Goal: Task Accomplishment & Management: Use online tool/utility

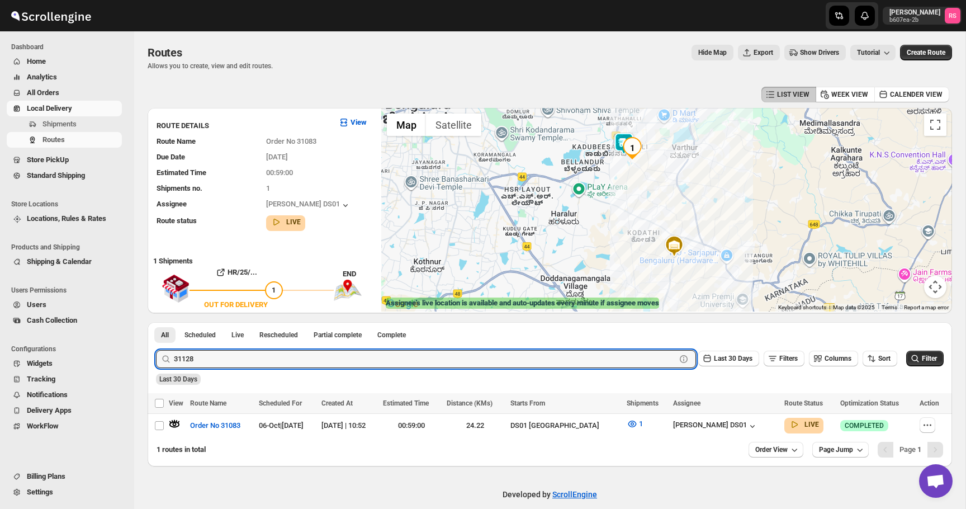
click at [156, 322] on button "Submit" at bounding box center [172, 328] width 32 height 12
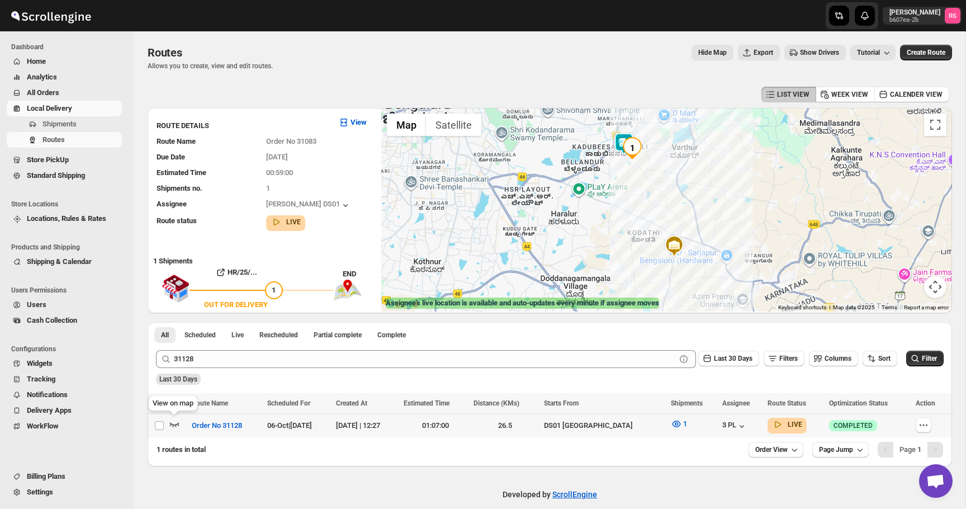
click at [173, 425] on icon "button" at bounding box center [175, 424] width 10 height 4
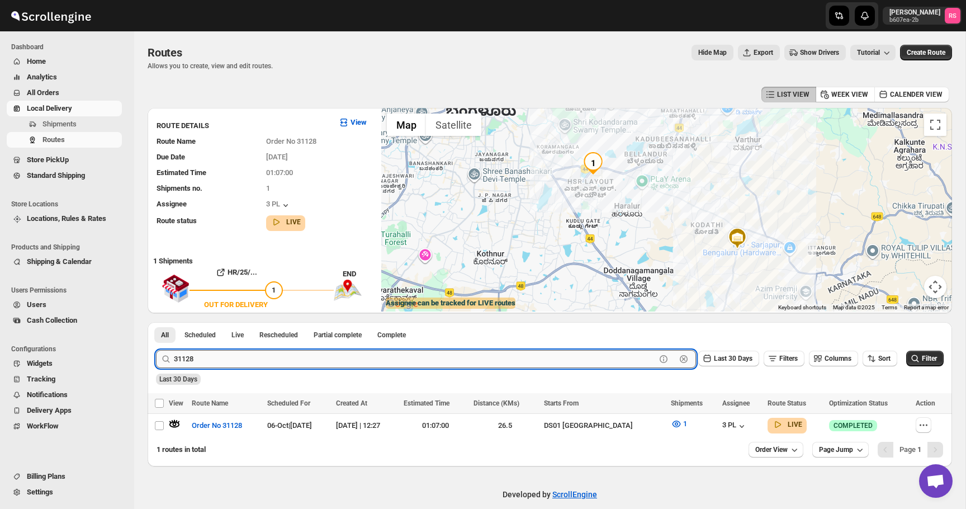
click at [206, 363] on input "31128" at bounding box center [415, 359] width 482 height 18
type input "31126"
click at [156, 322] on button "Submit" at bounding box center [172, 328] width 32 height 12
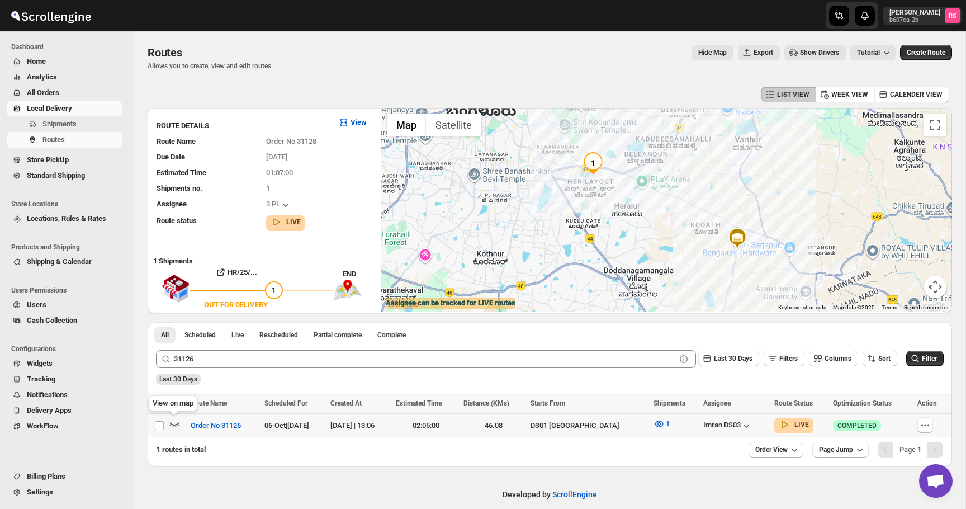
click at [179, 423] on icon "button" at bounding box center [174, 423] width 11 height 11
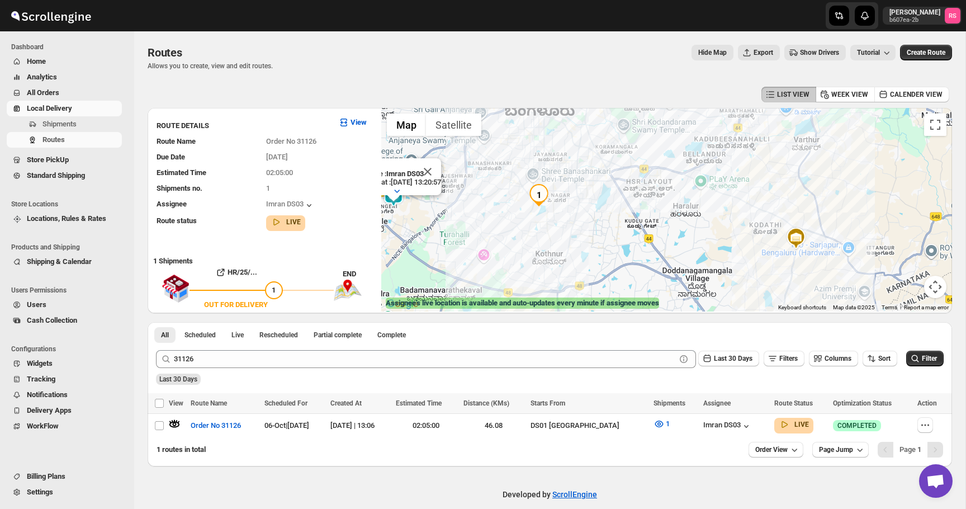
click at [524, 180] on div "Assignee : Imran DS03 Updated at : [DATE] 13:20:57 Duty mode Enabled Battery pe…" at bounding box center [666, 209] width 571 height 203
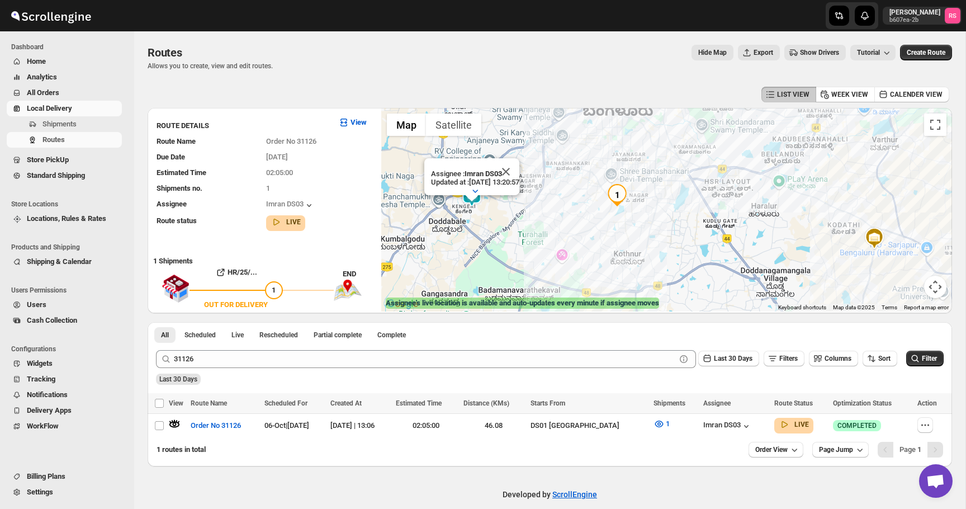
drag, startPoint x: 524, startPoint y: 180, endPoint x: 604, endPoint y: 180, distance: 79.9
click at [604, 180] on div "Assignee : Imran DS03 Updated at : [DATE] 13:20:57 Duty mode Enabled Battery pe…" at bounding box center [666, 209] width 571 height 203
click at [654, 422] on icon "button" at bounding box center [659, 423] width 11 height 11
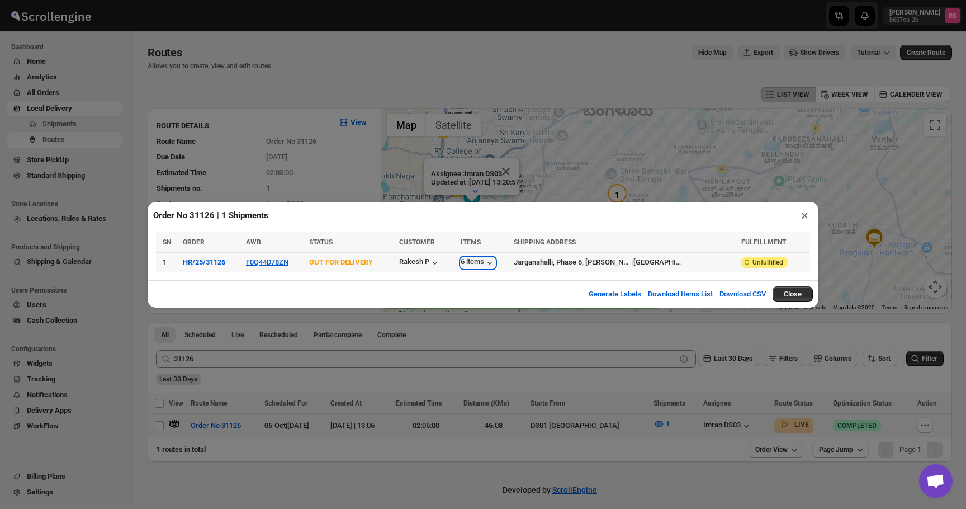
click at [495, 263] on div "6 items" at bounding box center [478, 262] width 35 height 11
click at [434, 266] on div "Rakesh P" at bounding box center [419, 262] width 41 height 11
click at [806, 214] on button "×" at bounding box center [805, 215] width 16 height 16
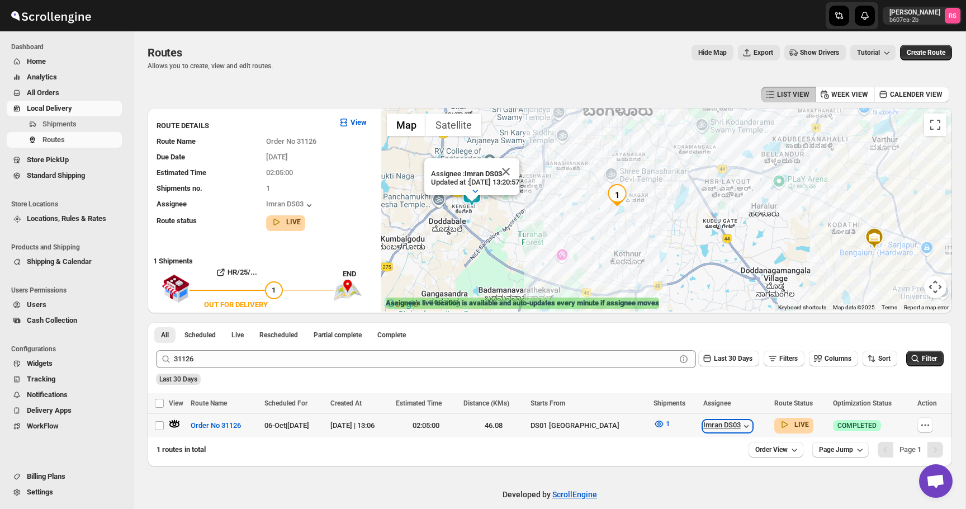
click at [741, 424] on icon "button" at bounding box center [746, 425] width 11 height 11
click at [666, 424] on span "1" at bounding box center [668, 423] width 4 height 8
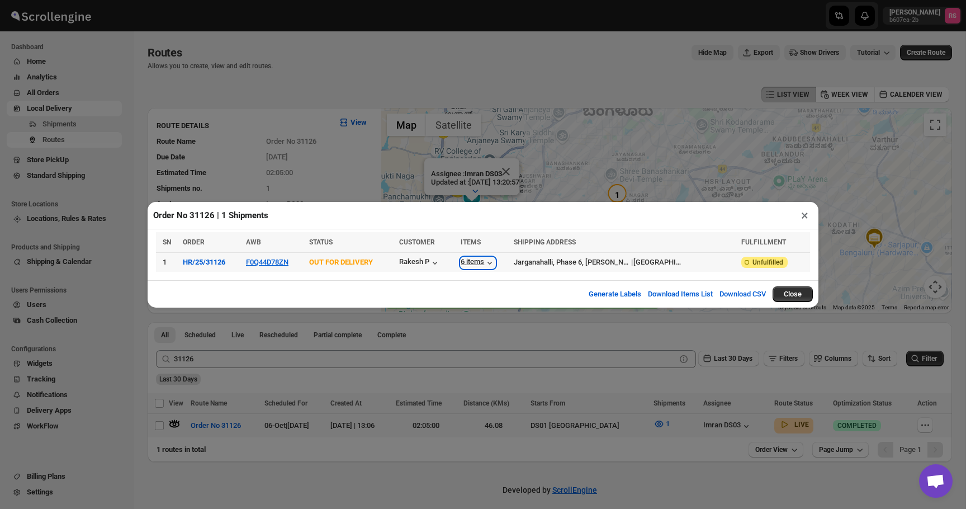
click at [495, 257] on div "6 items" at bounding box center [478, 262] width 35 height 11
click at [808, 211] on button "×" at bounding box center [805, 215] width 16 height 16
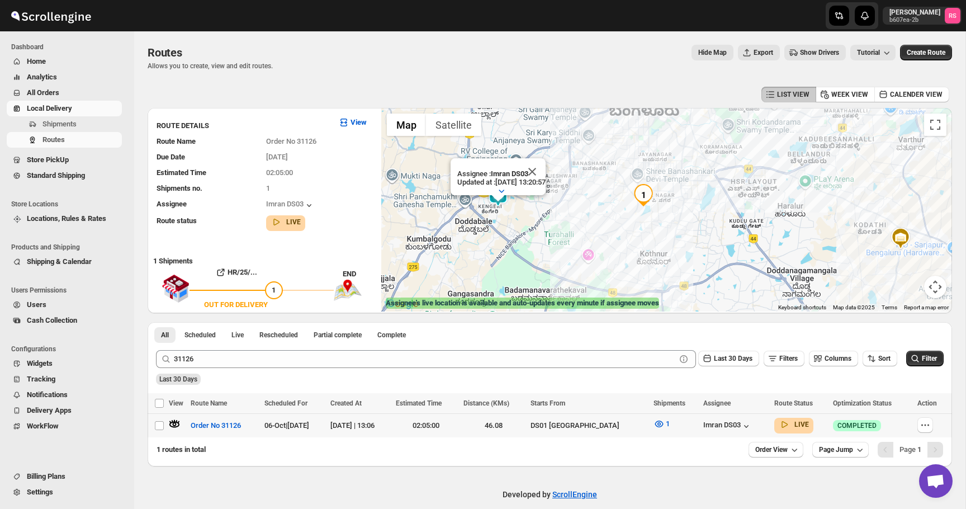
drag, startPoint x: 482, startPoint y: 213, endPoint x: 510, endPoint y: 213, distance: 28.0
click at [510, 213] on div "Assignee : Imran DS03 Updated at : [DATE] 13:20:57 Duty mode Enabled Battery pe…" at bounding box center [666, 209] width 571 height 203
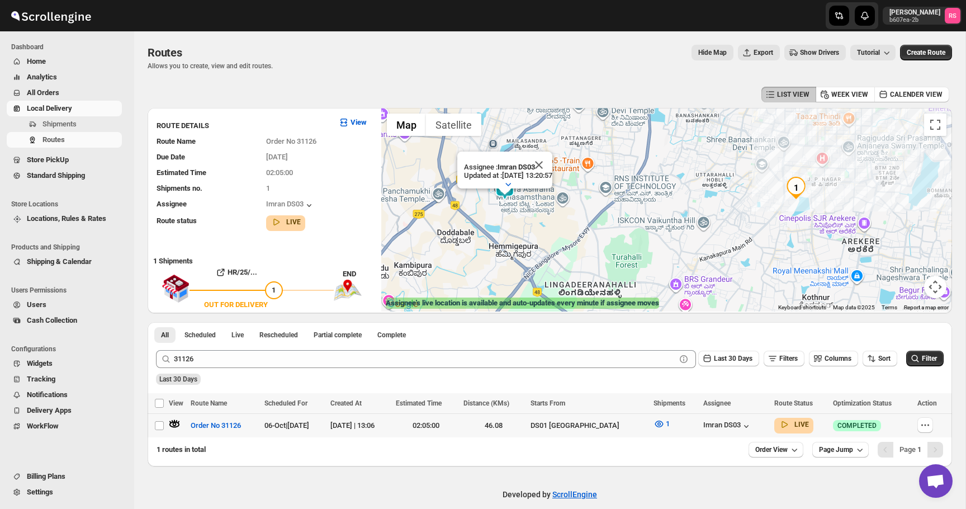
drag, startPoint x: 510, startPoint y: 213, endPoint x: 556, endPoint y: 213, distance: 45.3
click at [556, 213] on div "Assignee : Imran DS03 Updated at : [DATE] 13:20:57 Duty mode Enabled Battery pe…" at bounding box center [666, 209] width 571 height 203
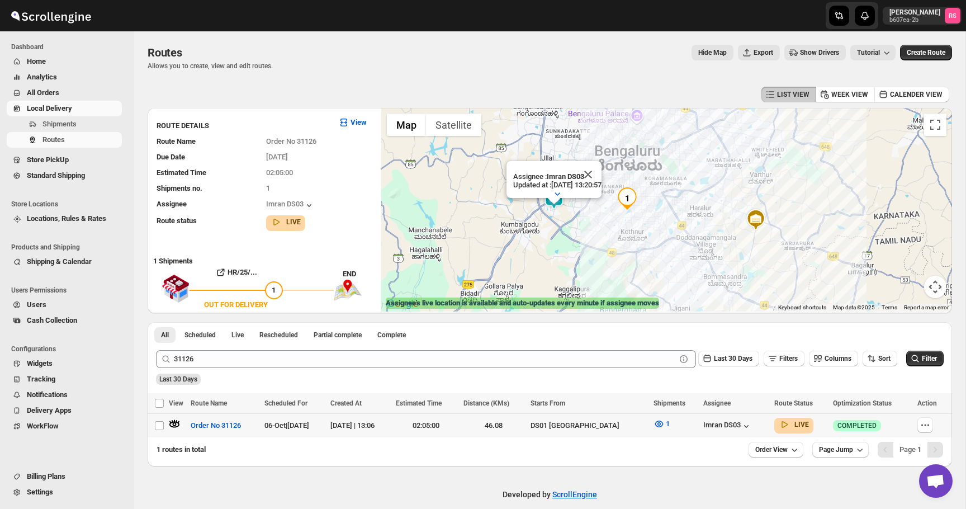
click at [750, 221] on img at bounding box center [756, 220] width 22 height 22
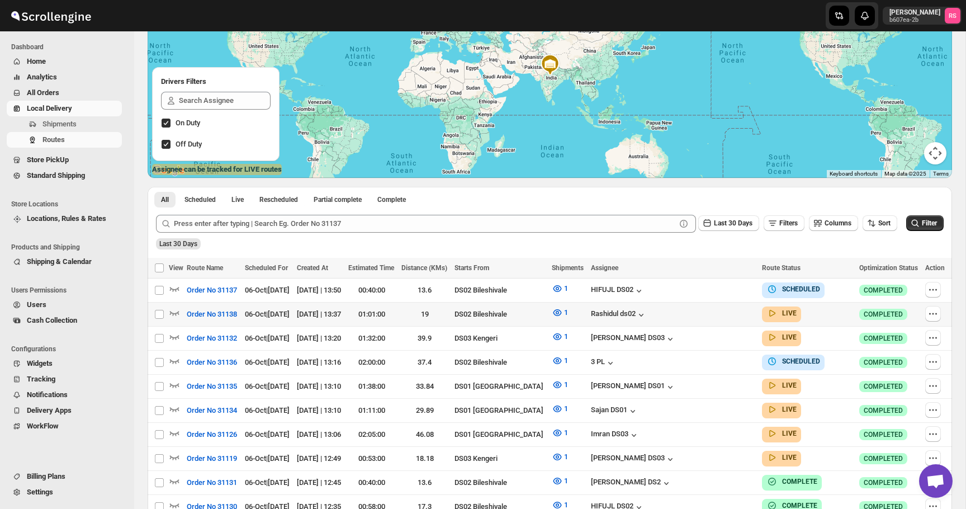
scroll to position [138, 0]
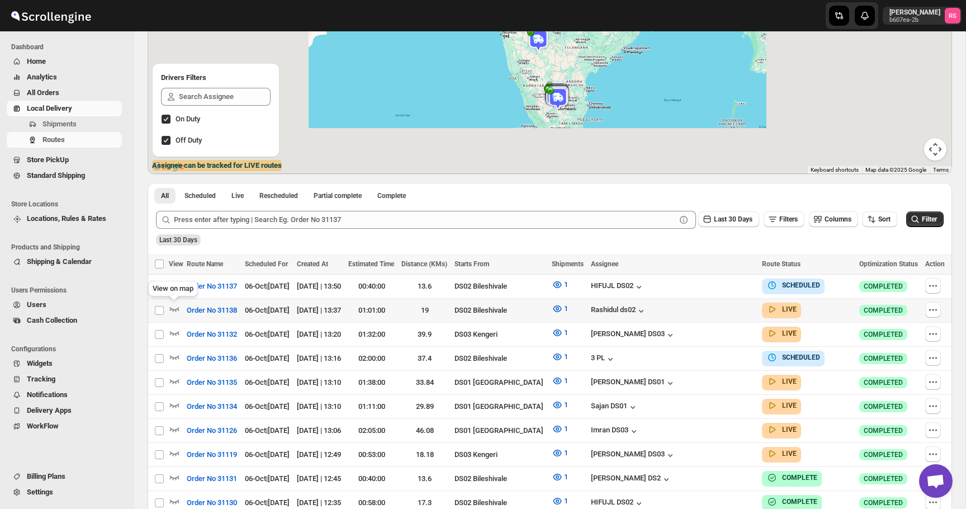
click at [174, 307] on icon "button" at bounding box center [174, 308] width 11 height 11
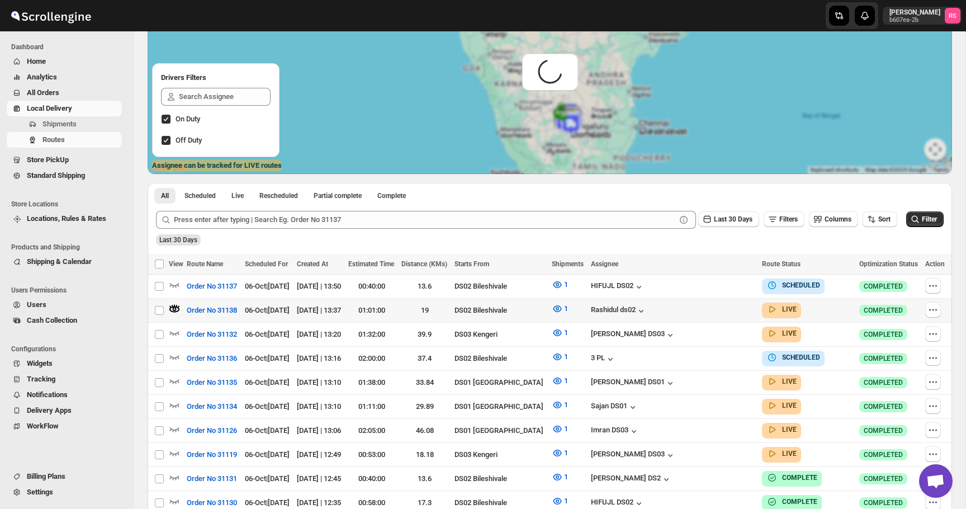
scroll to position [0, 0]
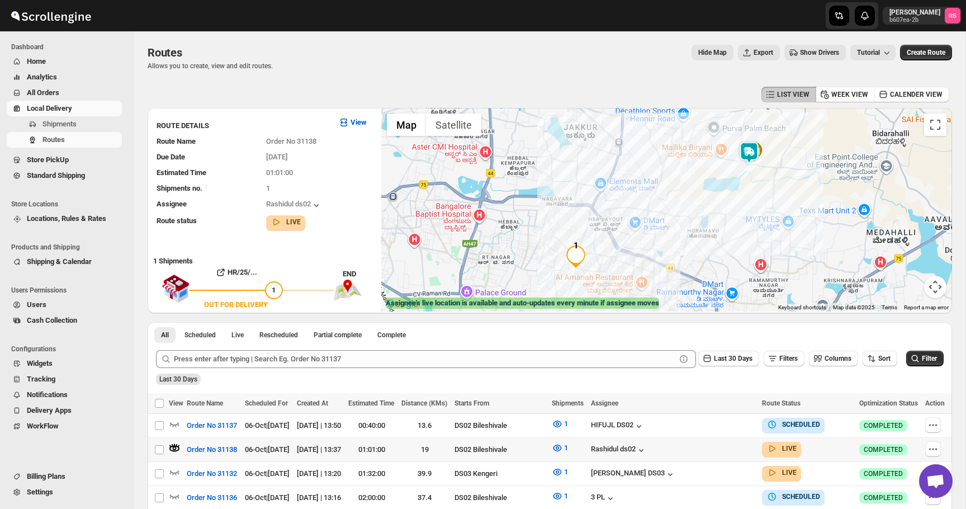
click at [746, 156] on img at bounding box center [749, 152] width 22 height 22
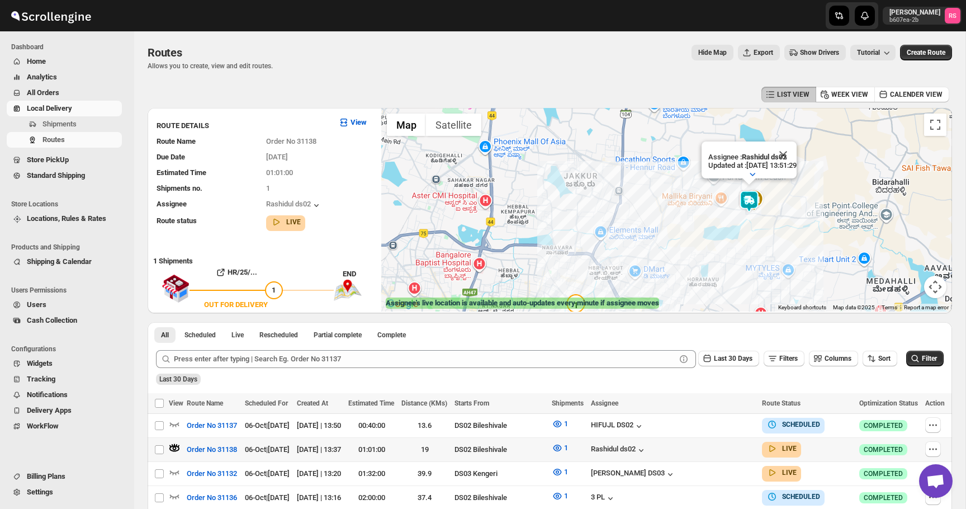
scroll to position [76, 0]
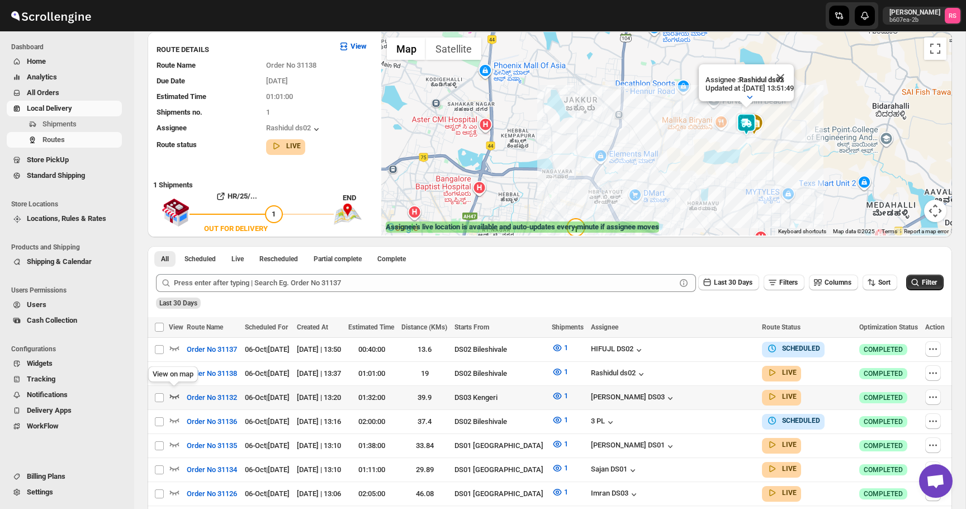
click at [171, 395] on icon "button" at bounding box center [175, 396] width 10 height 4
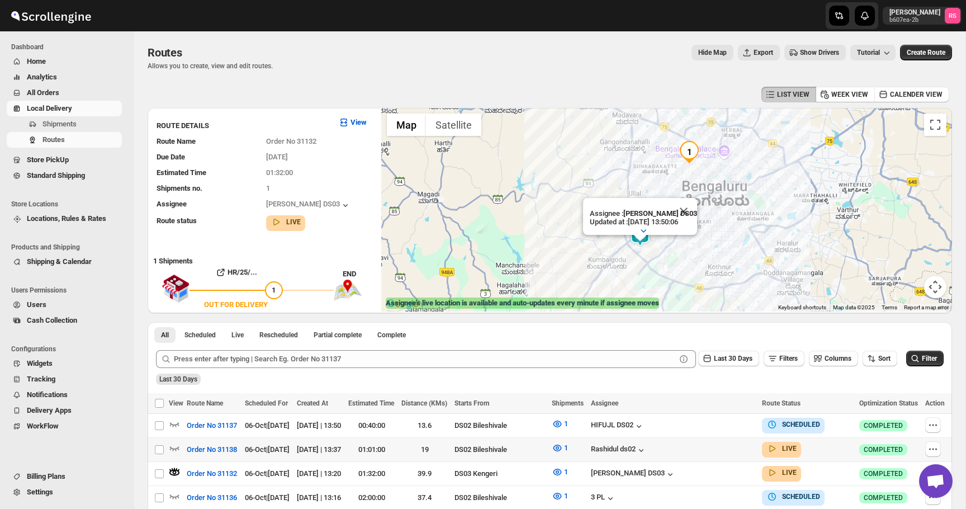
scroll to position [275, 0]
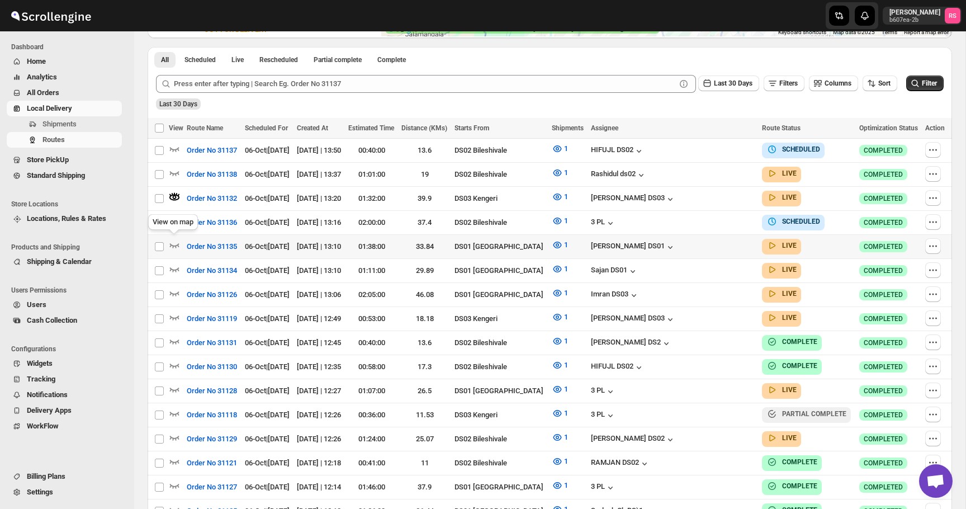
click at [175, 243] on icon "button" at bounding box center [175, 245] width 10 height 4
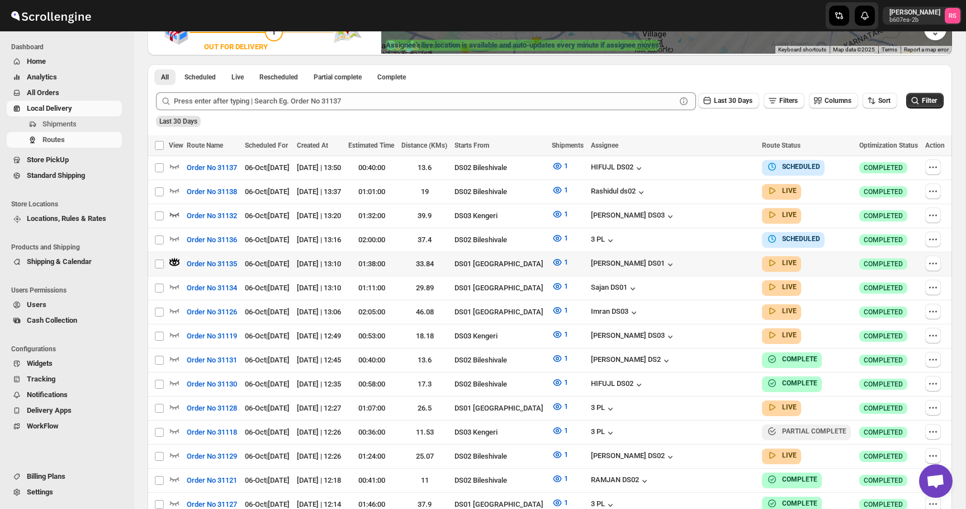
scroll to position [269, 0]
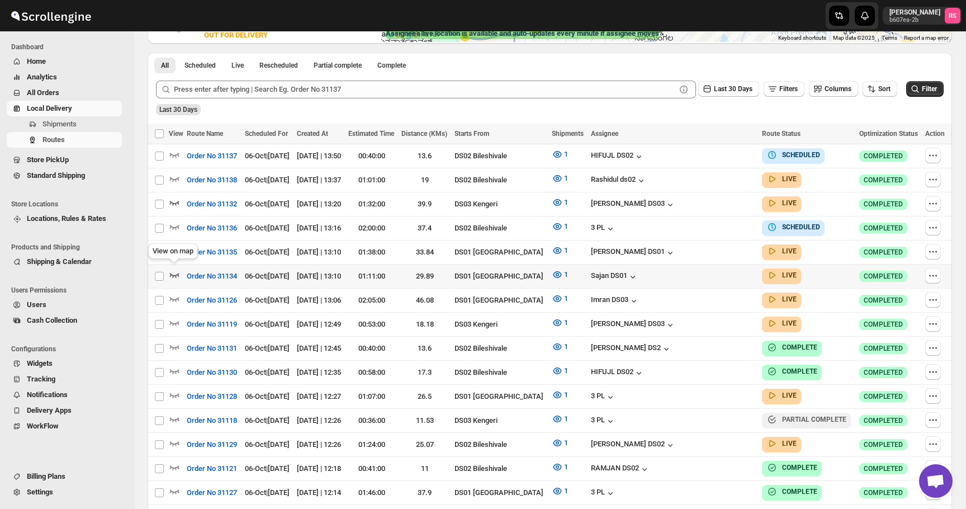
click at [176, 269] on icon "button" at bounding box center [174, 274] width 11 height 11
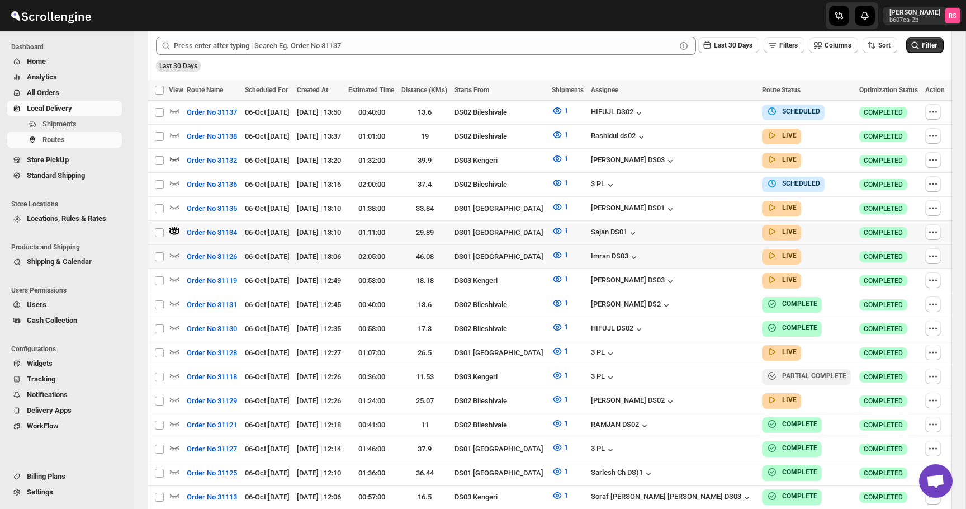
scroll to position [314, 0]
click at [173, 253] on icon "button" at bounding box center [174, 254] width 11 height 11
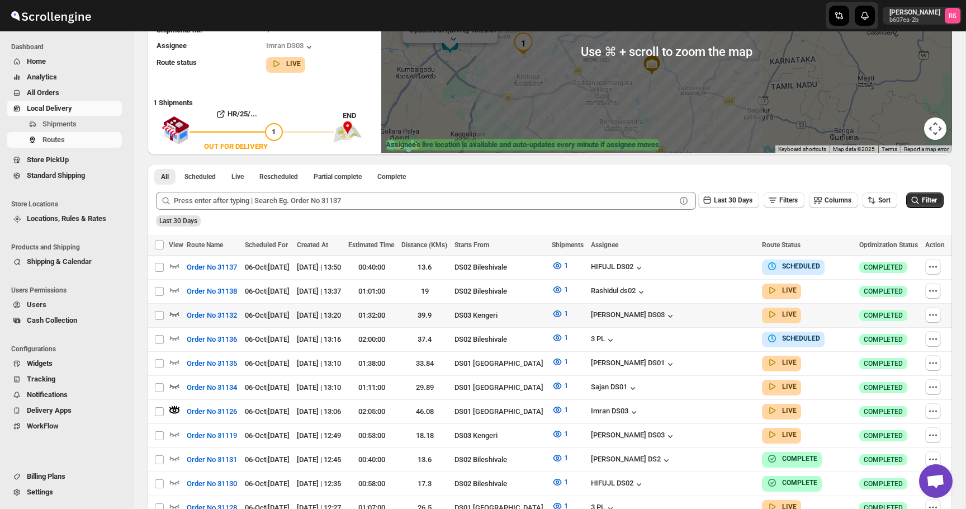
scroll to position [174, 0]
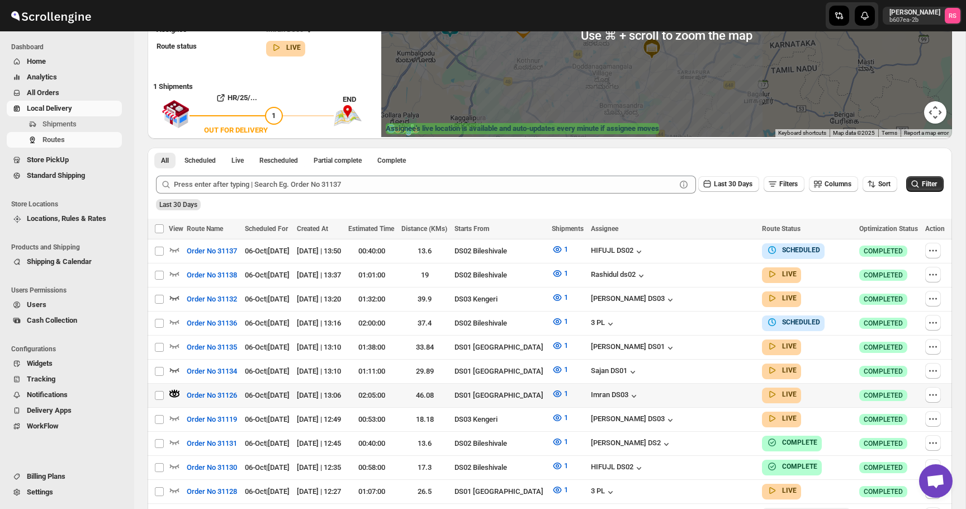
click at [665, 397] on td "Imran DS03" at bounding box center [674, 395] width 172 height 24
checkbox input "true"
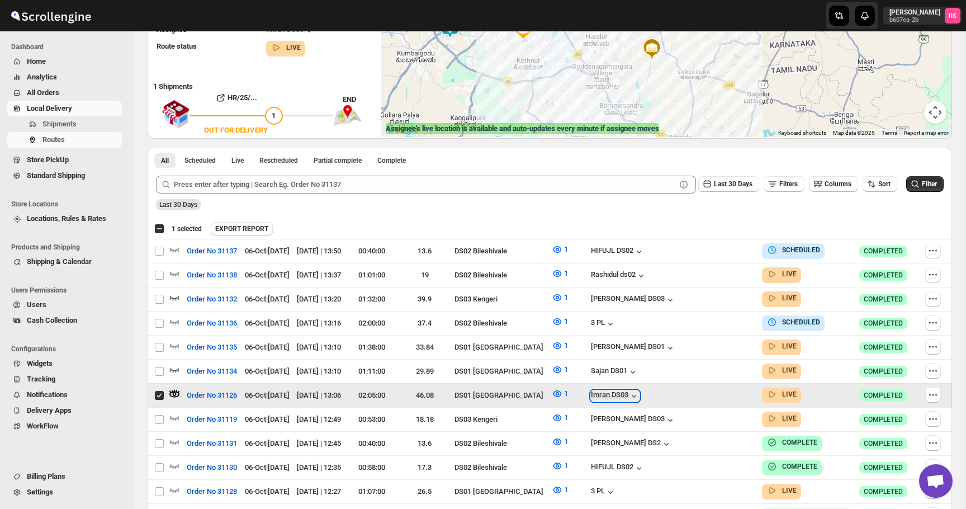
click at [640, 395] on div "Imran DS03" at bounding box center [615, 395] width 49 height 11
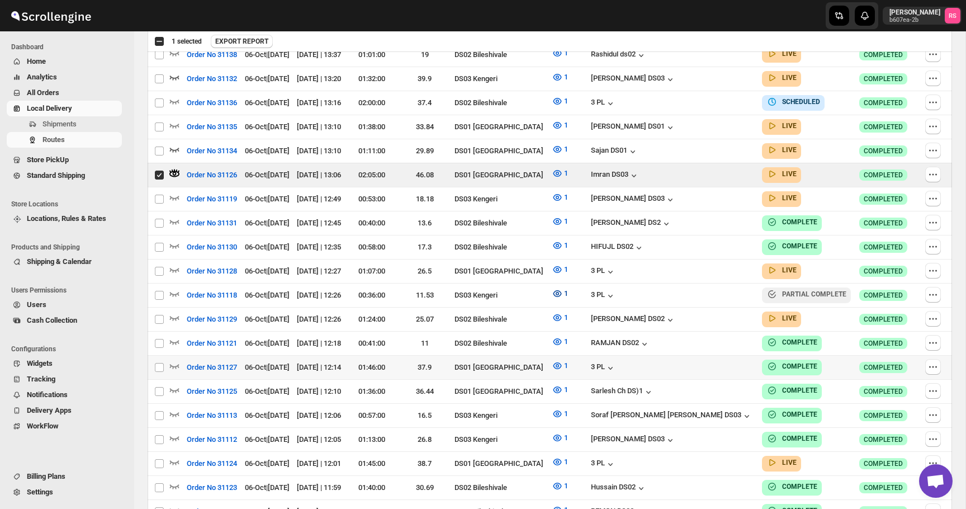
scroll to position [413, 0]
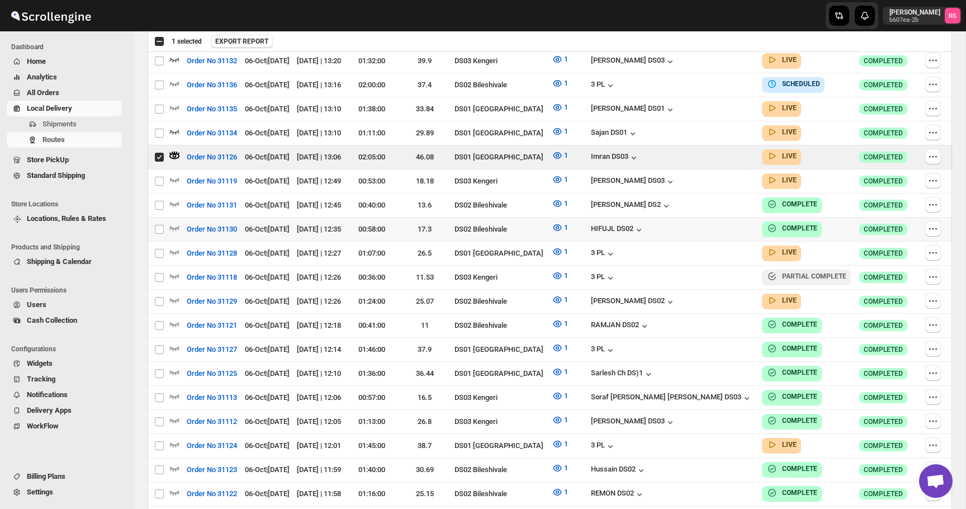
click at [588, 223] on td "1" at bounding box center [567, 229] width 39 height 24
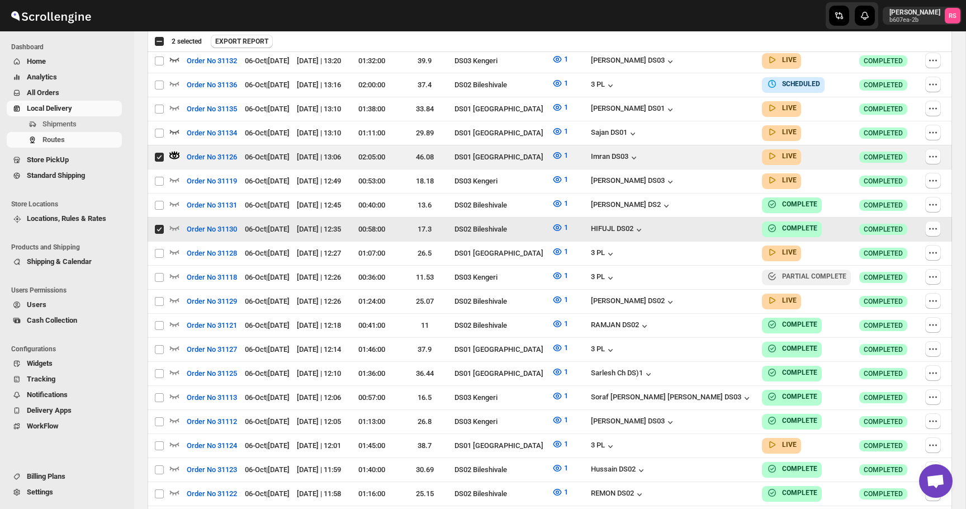
click at [159, 225] on input "Select route" at bounding box center [159, 229] width 9 height 9
checkbox input "false"
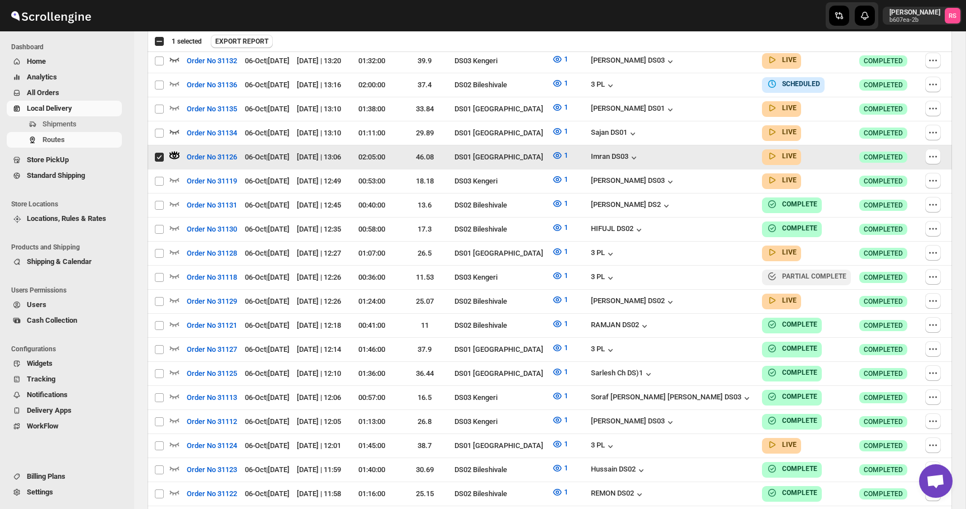
click at [159, 153] on input "Select route" at bounding box center [159, 157] width 9 height 9
checkbox input "false"
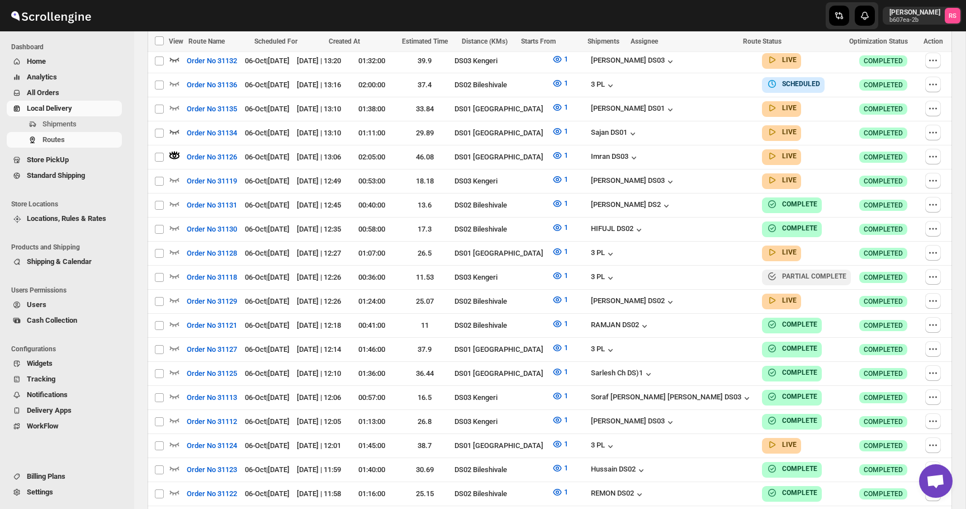
click at [676, 181] on div "ashik uddin DS03" at bounding box center [633, 181] width 85 height 11
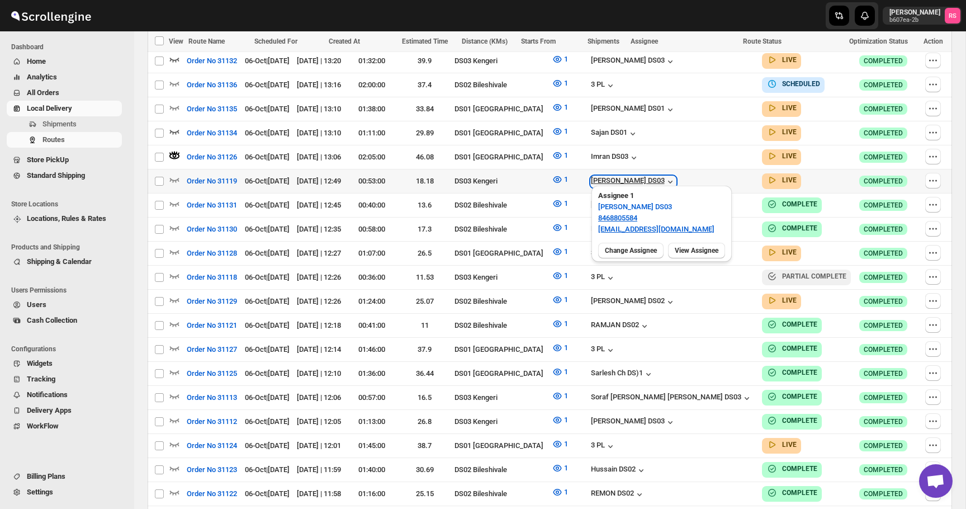
click at [676, 181] on div "ashik uddin DS03" at bounding box center [633, 181] width 85 height 11
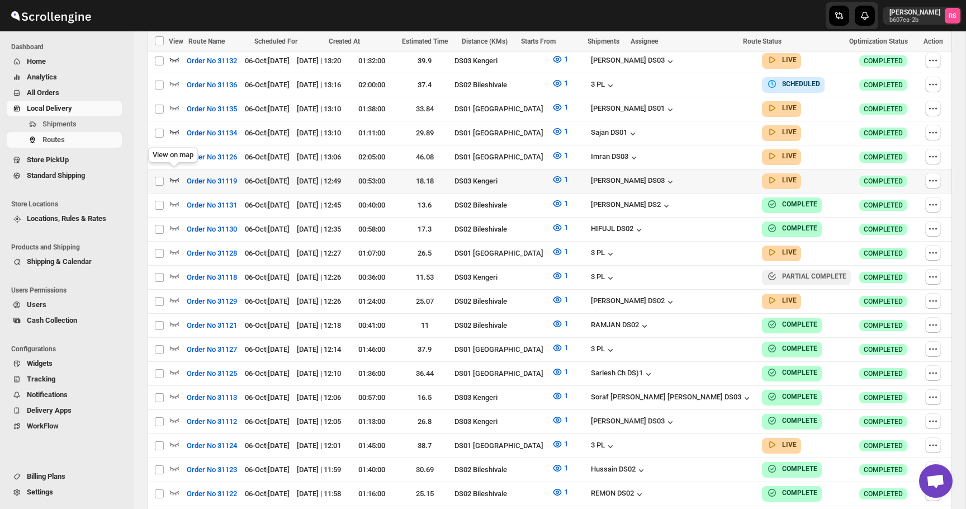
click at [176, 174] on icon "button" at bounding box center [174, 179] width 11 height 11
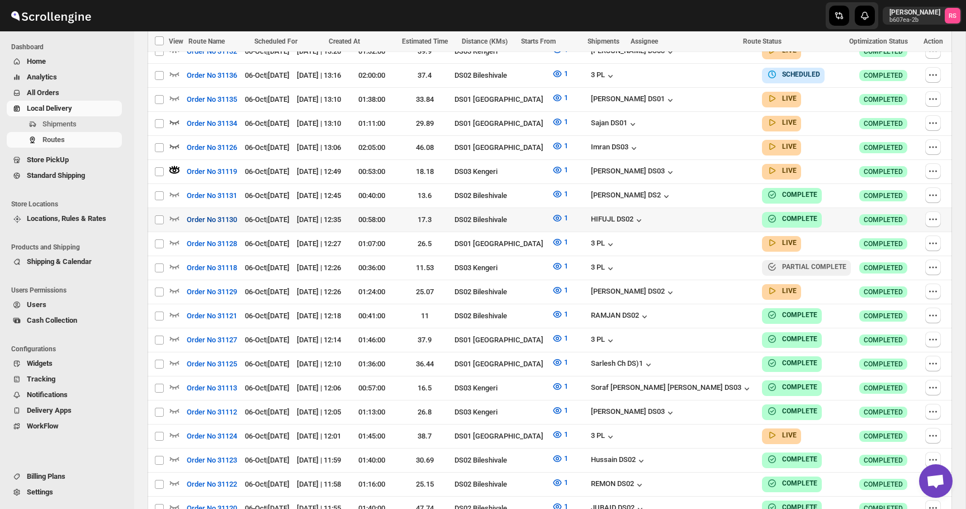
scroll to position [455, 0]
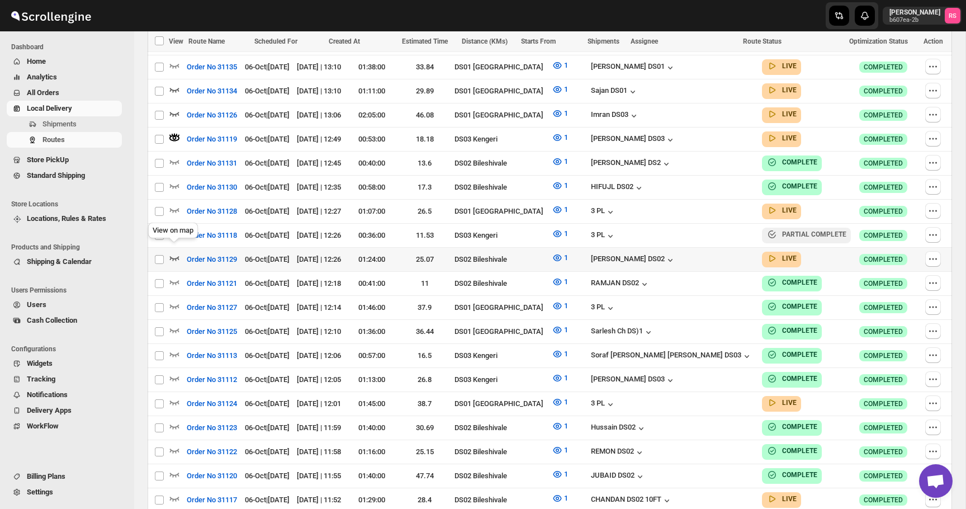
click at [176, 256] on icon "button" at bounding box center [175, 258] width 10 height 4
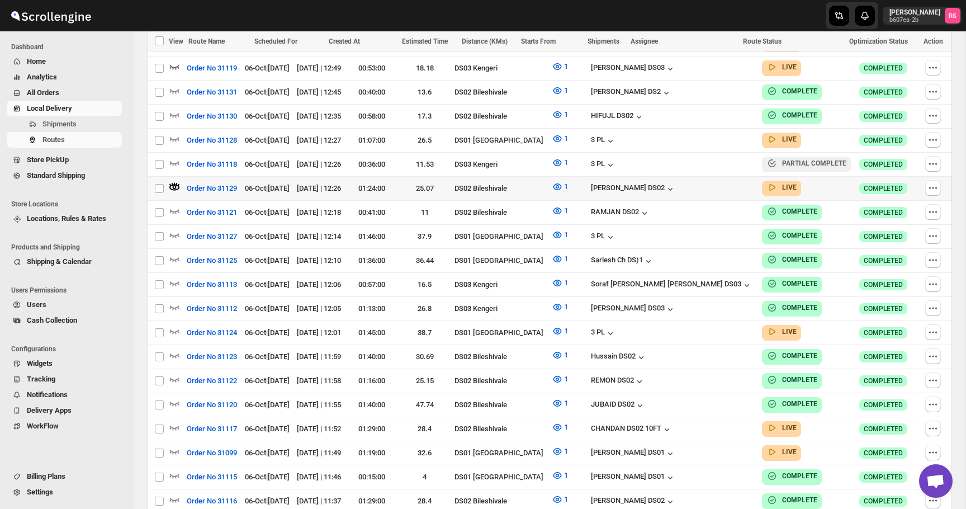
scroll to position [0, 0]
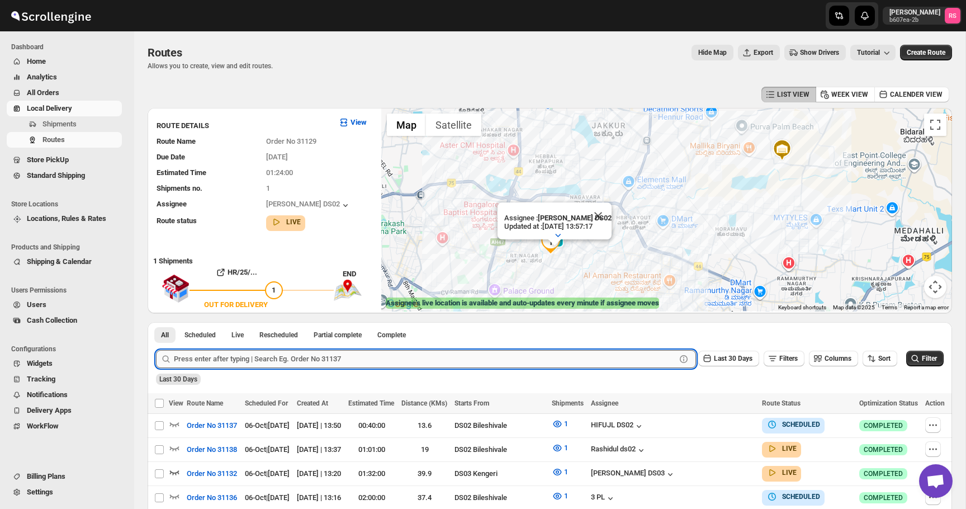
click at [243, 361] on input "text" at bounding box center [425, 359] width 502 height 18
click at [156, 322] on button "Submit" at bounding box center [172, 328] width 32 height 12
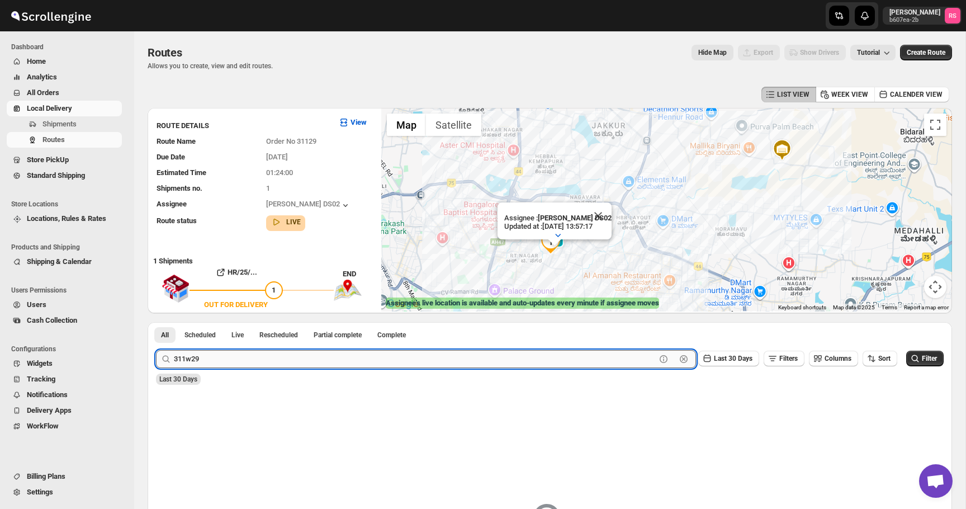
click at [194, 360] on input "311w29" at bounding box center [415, 359] width 482 height 18
click at [156, 322] on button "Submit" at bounding box center [172, 328] width 32 height 12
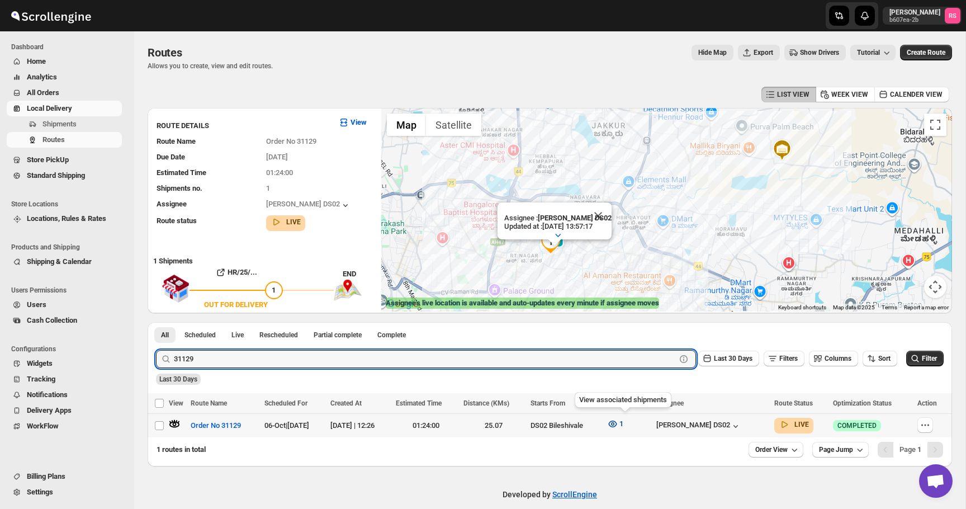
click at [617, 421] on icon "button" at bounding box center [612, 423] width 8 height 7
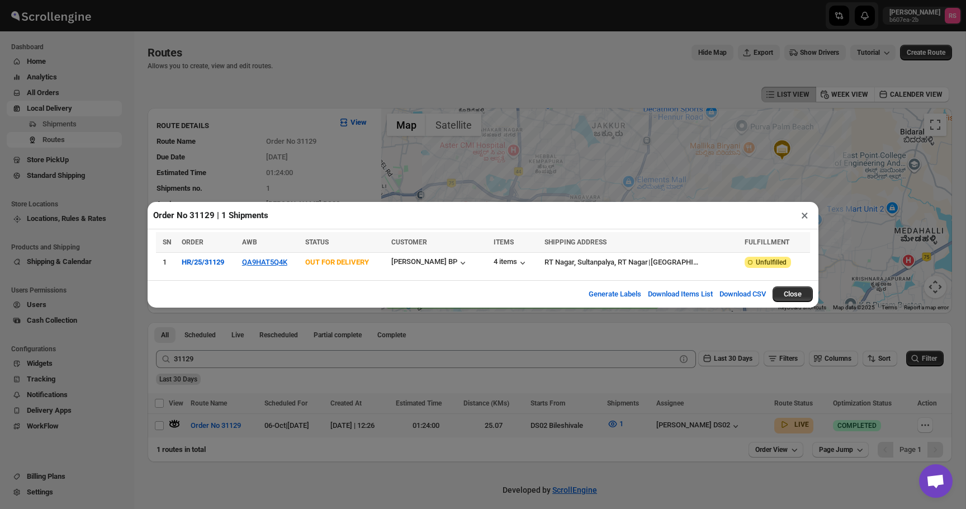
click at [803, 220] on button "×" at bounding box center [805, 215] width 16 height 16
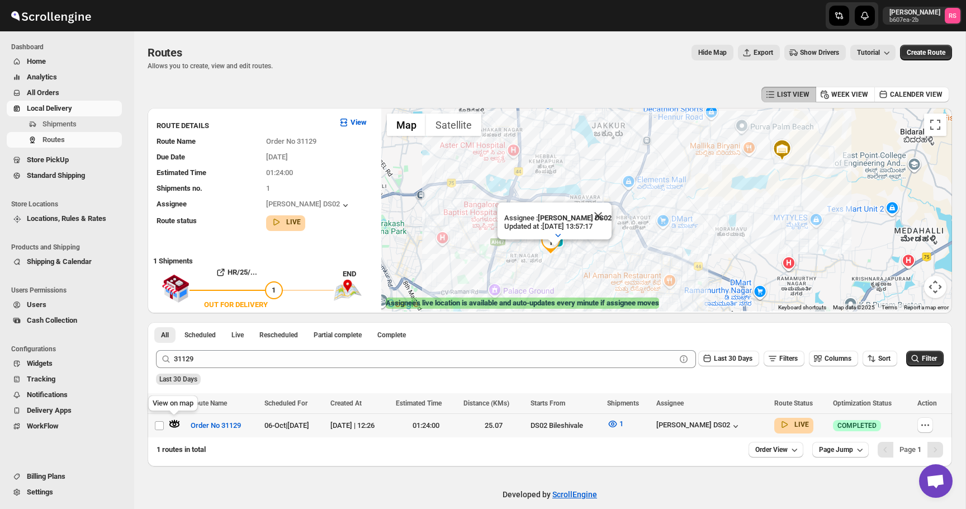
click at [175, 420] on icon "button" at bounding box center [174, 423] width 11 height 11
click at [603, 216] on button "Close" at bounding box center [598, 215] width 27 height 27
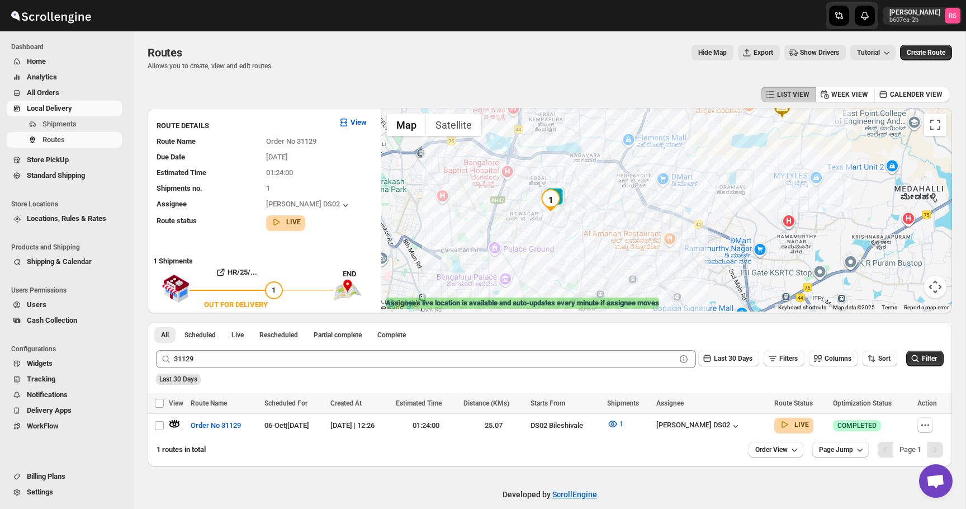
drag, startPoint x: 560, startPoint y: 244, endPoint x: 560, endPoint y: 201, distance: 43.0
click at [560, 201] on img "1" at bounding box center [550, 200] width 22 height 22
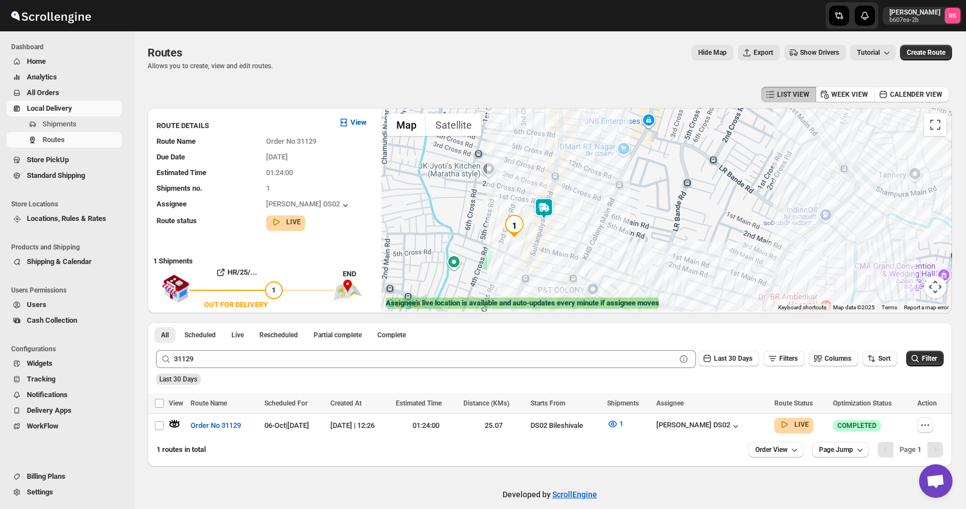
click at [547, 210] on img at bounding box center [544, 208] width 22 height 22
click at [543, 211] on img at bounding box center [544, 208] width 22 height 22
click at [590, 160] on button "Close" at bounding box center [587, 162] width 27 height 27
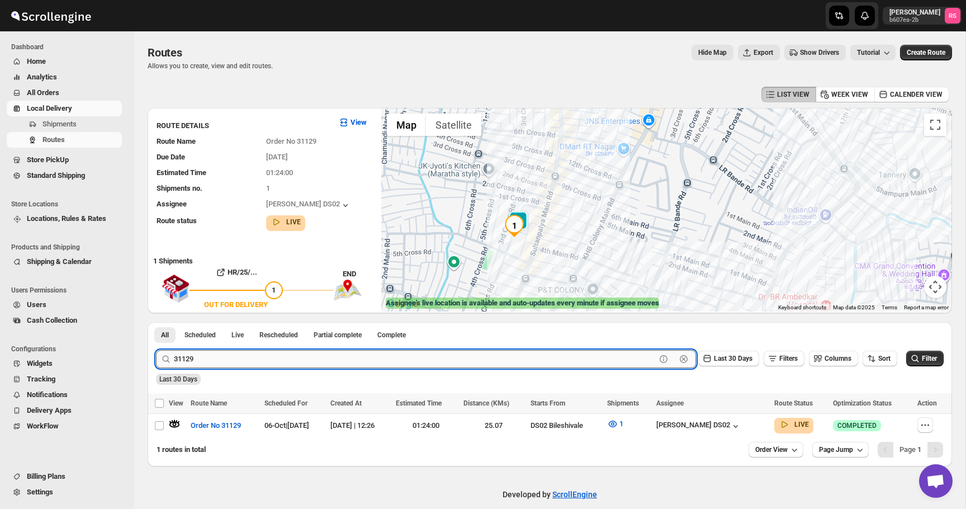
click at [230, 358] on input "31129" at bounding box center [415, 359] width 482 height 18
type input "31101"
click at [156, 322] on button "Submit" at bounding box center [172, 328] width 32 height 12
click at [176, 427] on icon "button" at bounding box center [174, 423] width 11 height 11
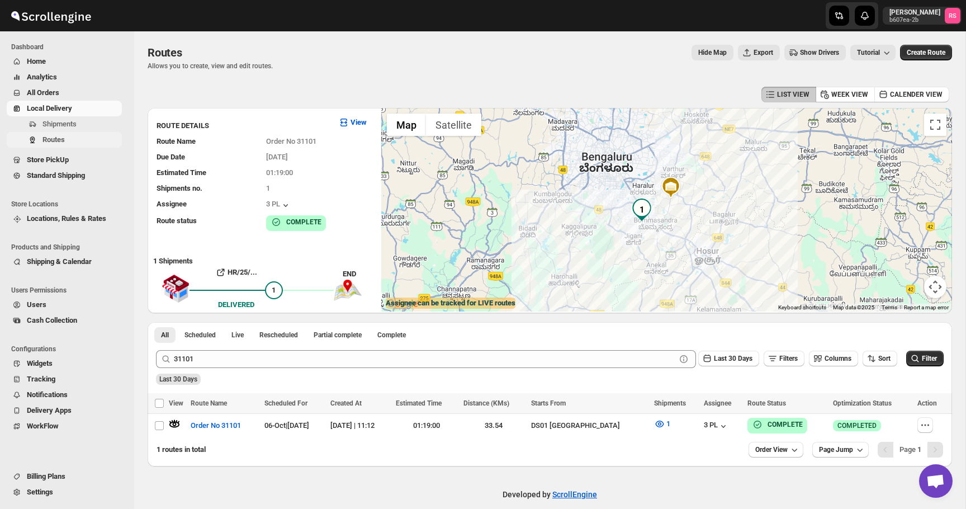
click at [70, 138] on span "Routes" at bounding box center [80, 139] width 77 height 11
click at [64, 146] on button "Routes" at bounding box center [64, 140] width 115 height 16
